Goal: Complete application form

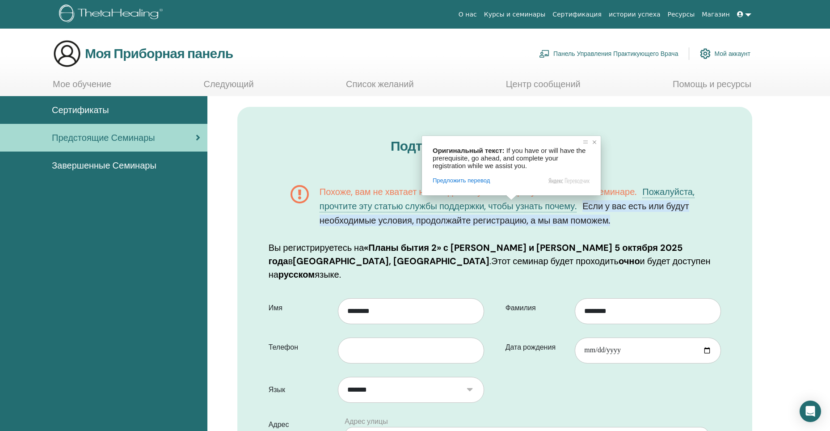
click at [593, 141] on span at bounding box center [594, 142] width 9 height 9
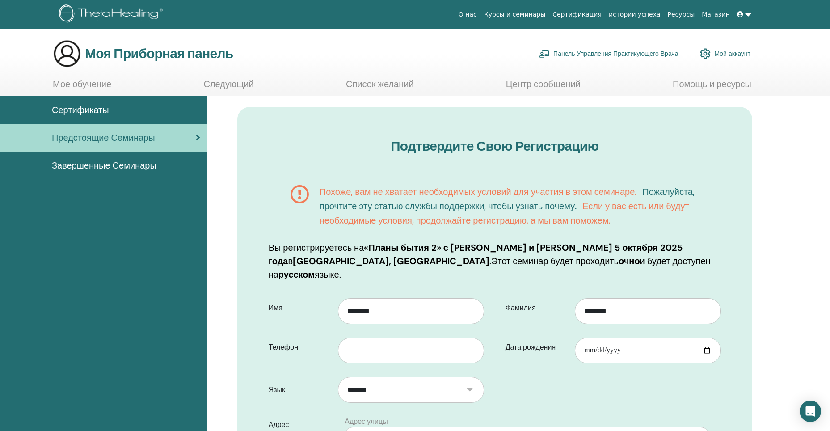
scroll to position [45, 0]
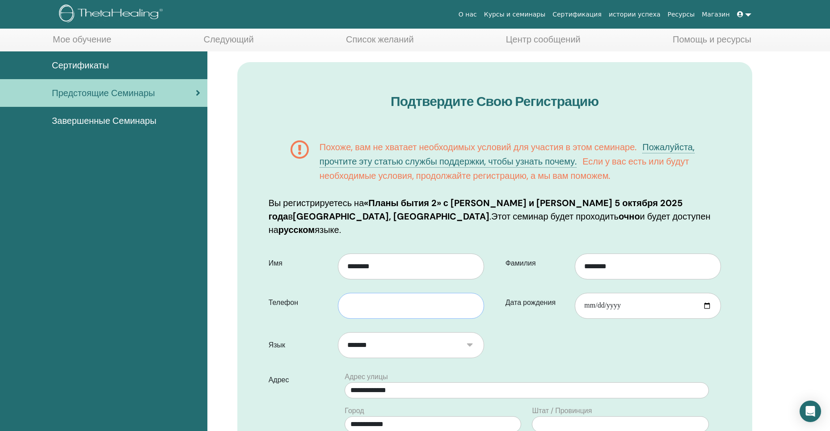
click at [363, 296] on input "text" at bounding box center [411, 306] width 146 height 26
type input "**********"
click at [633, 294] on input "Дата рождения" at bounding box center [648, 306] width 146 height 26
type input "**********"
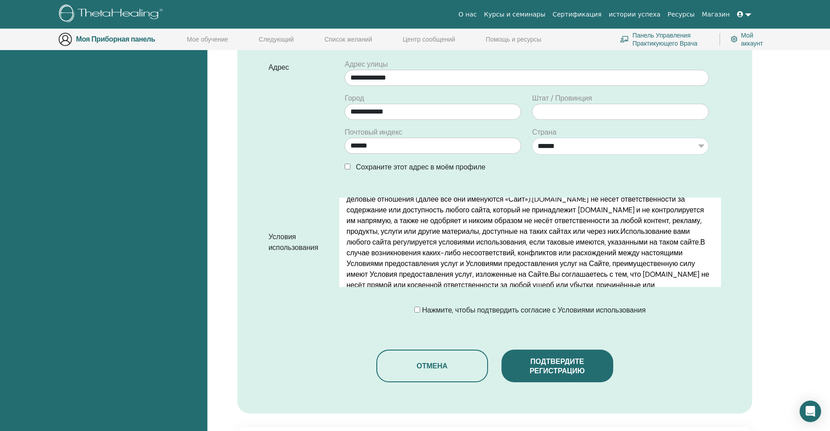
scroll to position [379, 0]
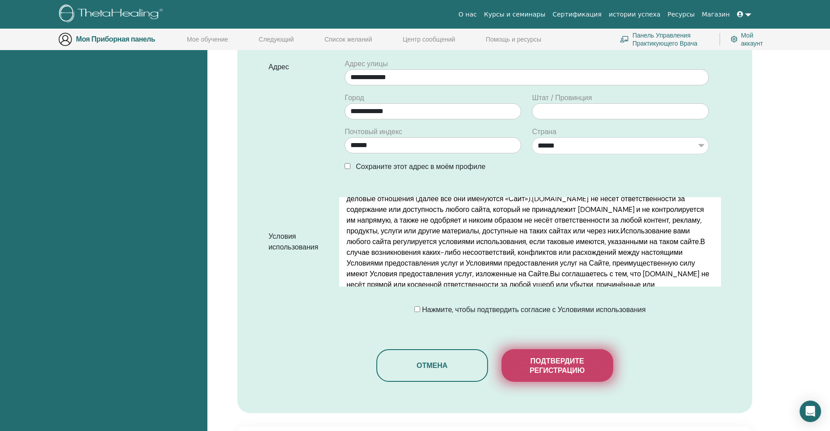
click at [575, 356] on ya-tr-span "Подтвердите регистрацию" at bounding box center [556, 365] width 55 height 19
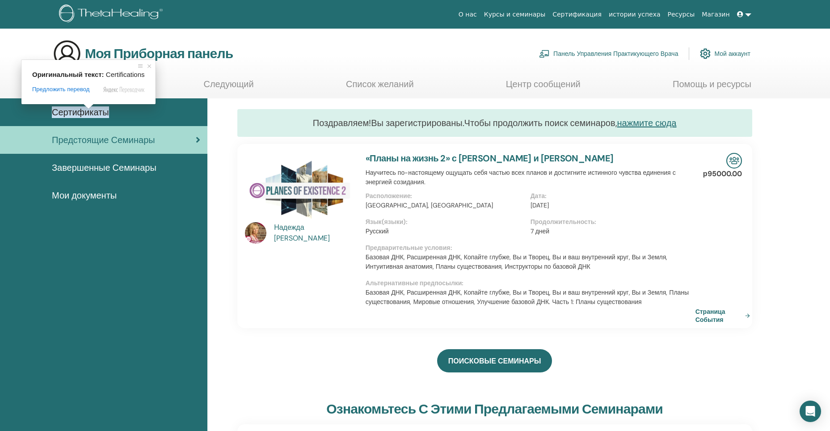
click at [89, 113] on ya-tr-span "Сертификаты" at bounding box center [80, 112] width 57 height 12
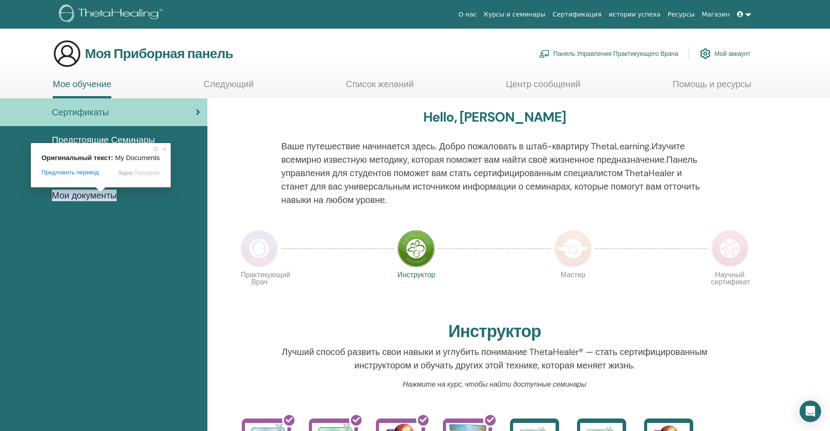
click at [102, 195] on ya-tr-span "Мои документы" at bounding box center [84, 195] width 65 height 12
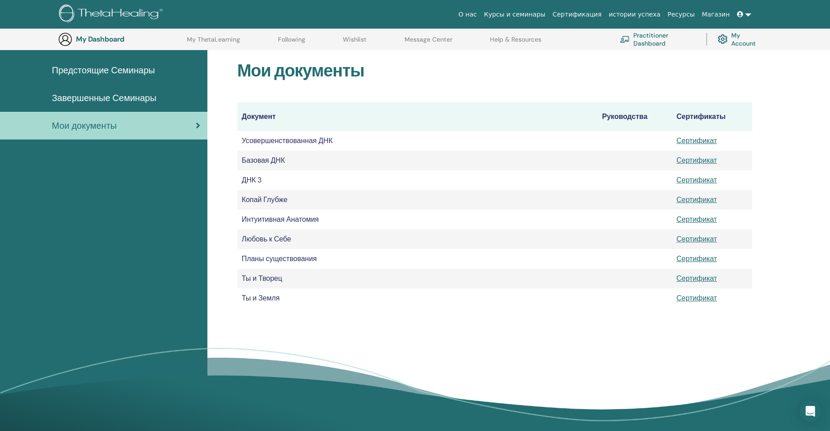
scroll to position [111, 0]
